Goal: Information Seeking & Learning: Check status

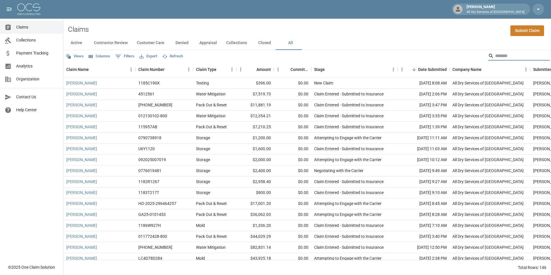
click at [515, 55] on input "Search" at bounding box center [518, 55] width 46 height 9
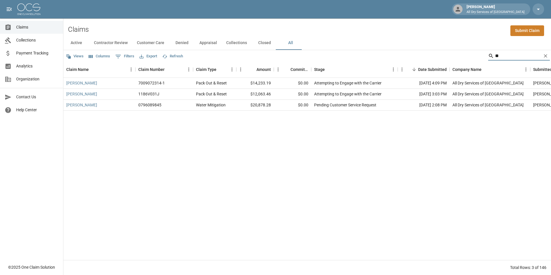
type input "*"
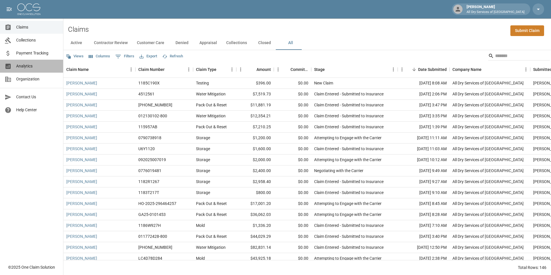
drag, startPoint x: 40, startPoint y: 68, endPoint x: 36, endPoint y: 66, distance: 4.5
click at [39, 68] on span "Analytics" at bounding box center [37, 66] width 42 height 6
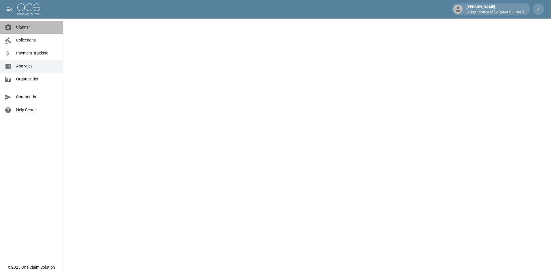
click at [30, 29] on span "Claims" at bounding box center [37, 27] width 42 height 6
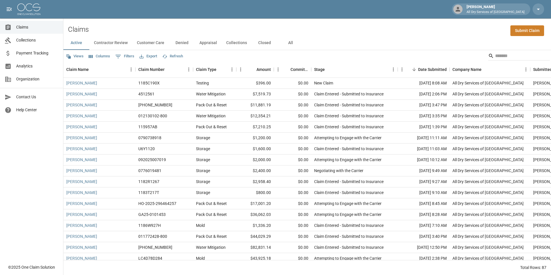
click at [287, 43] on button "All" at bounding box center [291, 43] width 26 height 14
click at [495, 56] on input "Search" at bounding box center [518, 55] width 46 height 9
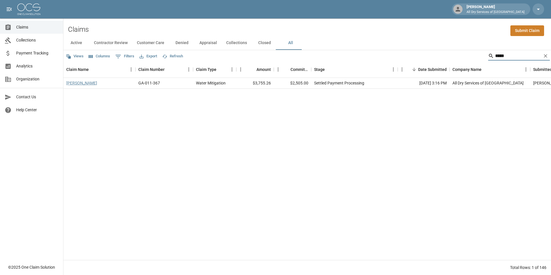
type input "*****"
click at [89, 84] on link "[PERSON_NAME]" at bounding box center [81, 83] width 31 height 6
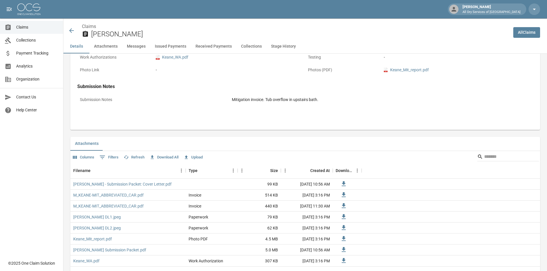
scroll to position [259, 0]
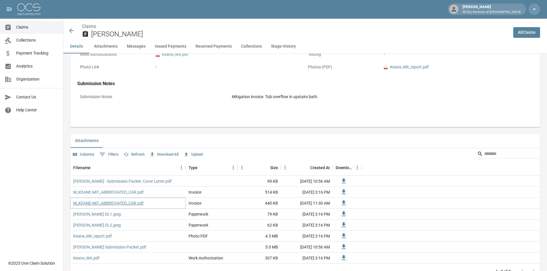
click at [118, 200] on link "M_KEANE-MIT_ABBREVIATED_CAR.pdf" at bounding box center [108, 203] width 70 height 6
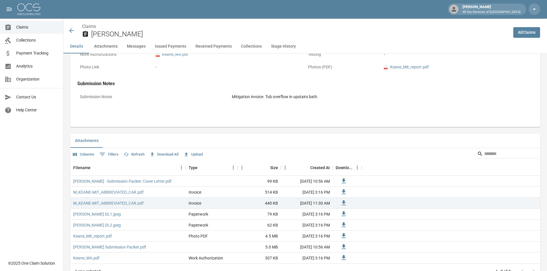
drag, startPoint x: 22, startPoint y: 31, endPoint x: 30, endPoint y: 30, distance: 7.6
click at [22, 31] on link "Claims" at bounding box center [31, 27] width 63 height 13
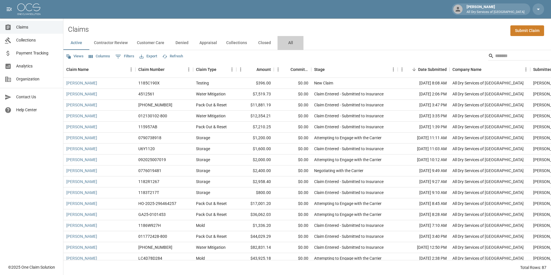
click at [287, 43] on button "All" at bounding box center [291, 43] width 26 height 14
click at [49, 63] on span "Analytics" at bounding box center [37, 66] width 42 height 6
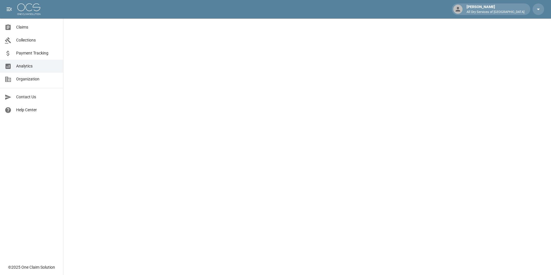
click at [33, 28] on span "Claims" at bounding box center [37, 27] width 42 height 6
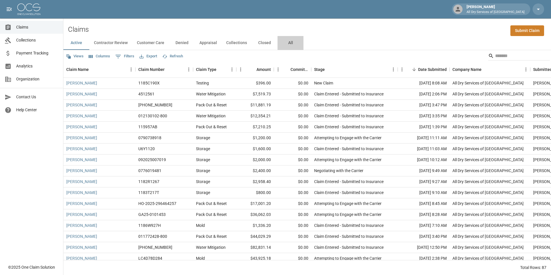
click at [291, 41] on button "All" at bounding box center [291, 43] width 26 height 14
click at [505, 57] on input "Search" at bounding box center [518, 55] width 46 height 9
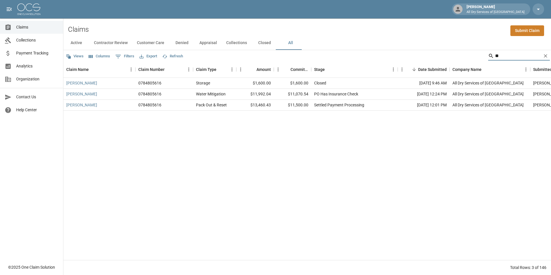
type input "*"
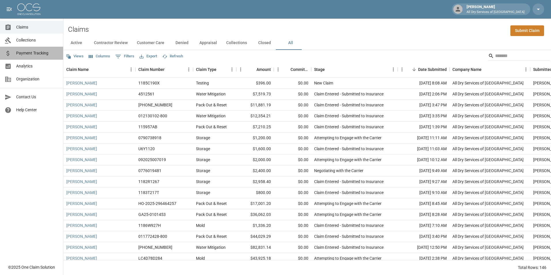
click at [42, 52] on span "Payment Tracking" at bounding box center [37, 53] width 42 height 6
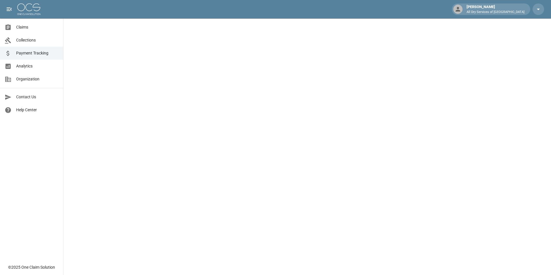
click at [44, 66] on span "Analytics" at bounding box center [37, 66] width 42 height 6
click at [31, 28] on span "Claims" at bounding box center [37, 27] width 42 height 6
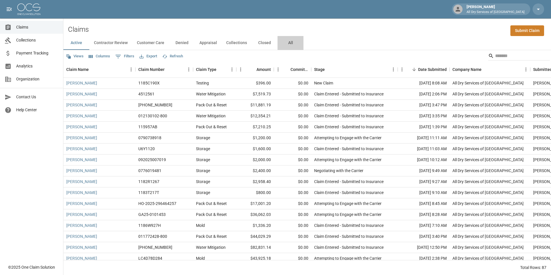
click at [286, 41] on button "All" at bounding box center [291, 43] width 26 height 14
click at [496, 57] on input "Search" at bounding box center [518, 55] width 46 height 9
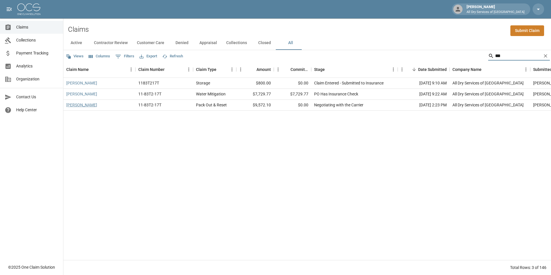
type input "***"
click at [71, 103] on link "[PERSON_NAME]" at bounding box center [81, 105] width 31 height 6
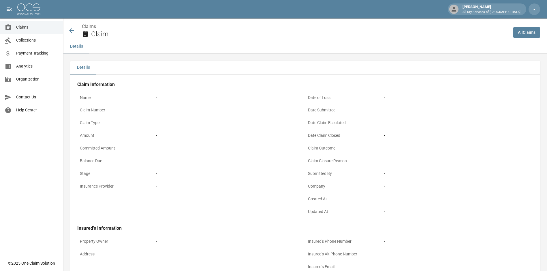
click at [72, 28] on icon at bounding box center [71, 30] width 7 height 7
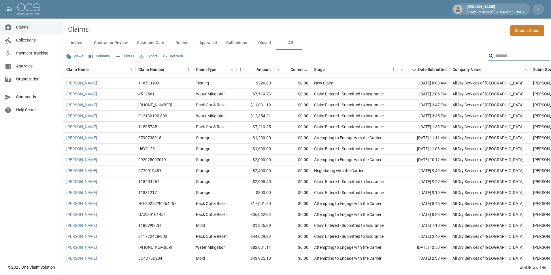
click at [513, 55] on input "Search" at bounding box center [518, 55] width 46 height 9
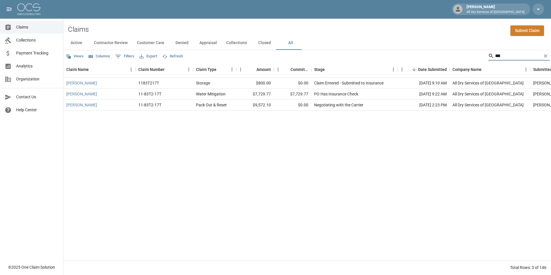
type input "***"
drag, startPoint x: 365, startPoint y: 94, endPoint x: 193, endPoint y: 96, distance: 172.7
click at [193, 96] on div "[PERSON_NAME], Ki 11-83T2-17T Water Mitigation $7,729.77 $7,729.77 PO Has Insur…" at bounding box center [332, 94] width 539 height 11
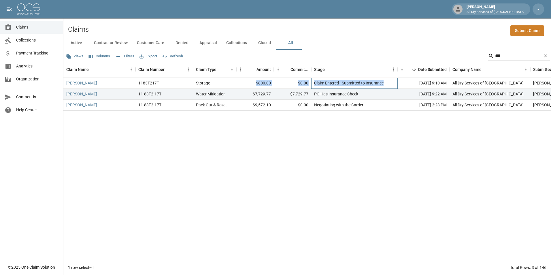
drag, startPoint x: 390, startPoint y: 81, endPoint x: 255, endPoint y: 84, distance: 134.7
click at [255, 84] on div "[PERSON_NAME] 1183T217T Storage $800.00 $0.00 Claim Entered - Submitted to Insu…" at bounding box center [332, 83] width 539 height 11
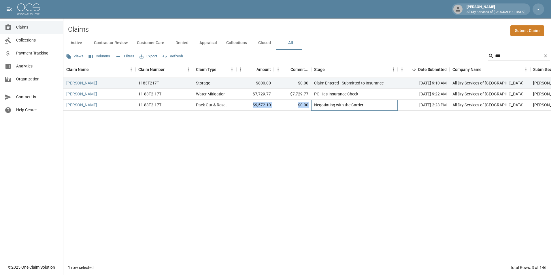
drag, startPoint x: 312, startPoint y: 106, endPoint x: 253, endPoint y: 106, distance: 58.5
click at [253, 106] on div "[PERSON_NAME], Ki 11-83T2-17T Pack Out & Reset $9,572.10 $0.00 Negotiating with…" at bounding box center [332, 105] width 539 height 11
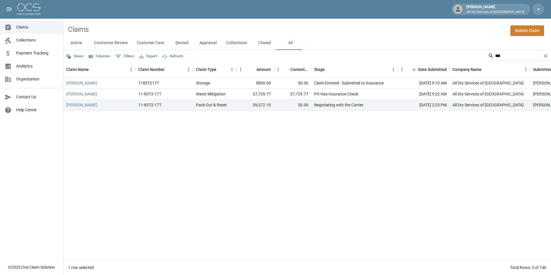
click at [361, 30] on div "Claims Submit Claim" at bounding box center [307, 27] width 488 height 18
click at [70, 82] on link "[PERSON_NAME]" at bounding box center [81, 83] width 31 height 6
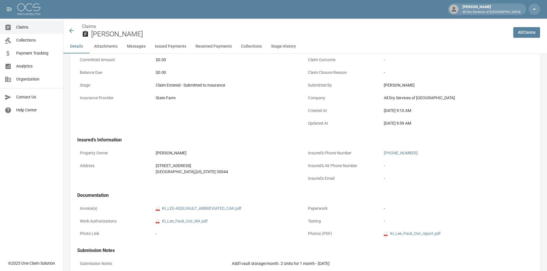
scroll to position [173, 0]
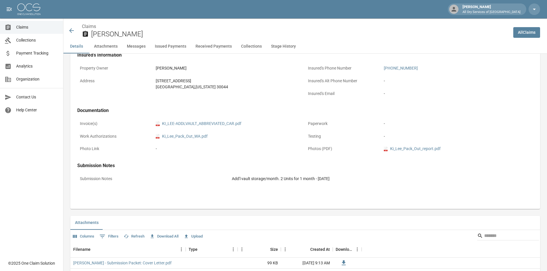
click at [32, 24] on span "Claims" at bounding box center [37, 27] width 42 height 6
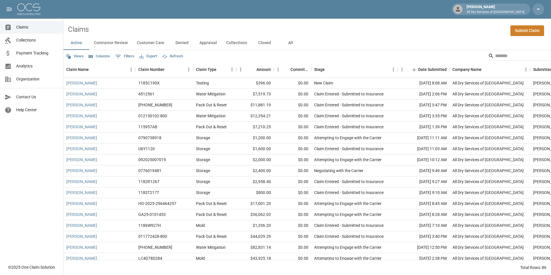
click at [288, 42] on button "All" at bounding box center [291, 43] width 26 height 14
